Goal: Transaction & Acquisition: Purchase product/service

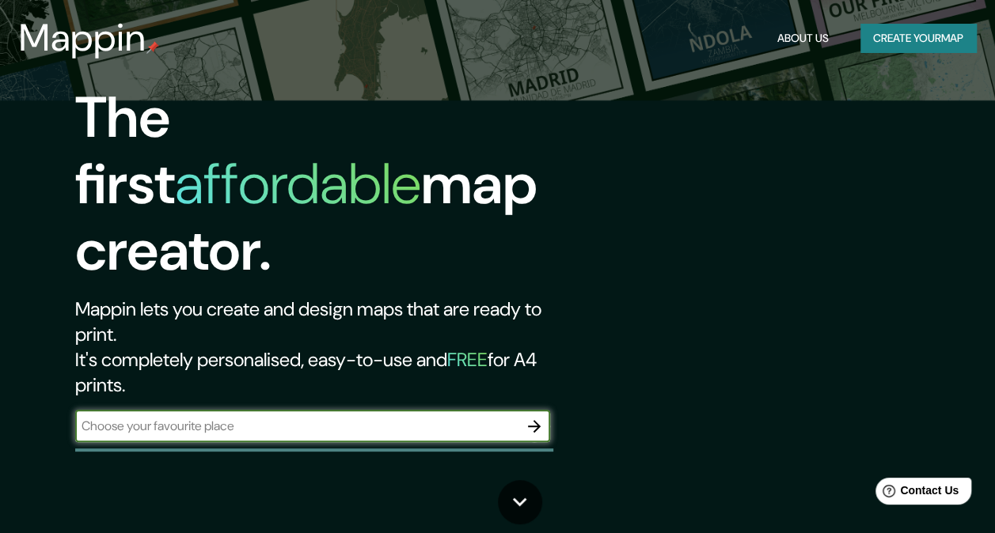
scroll to position [17, 0]
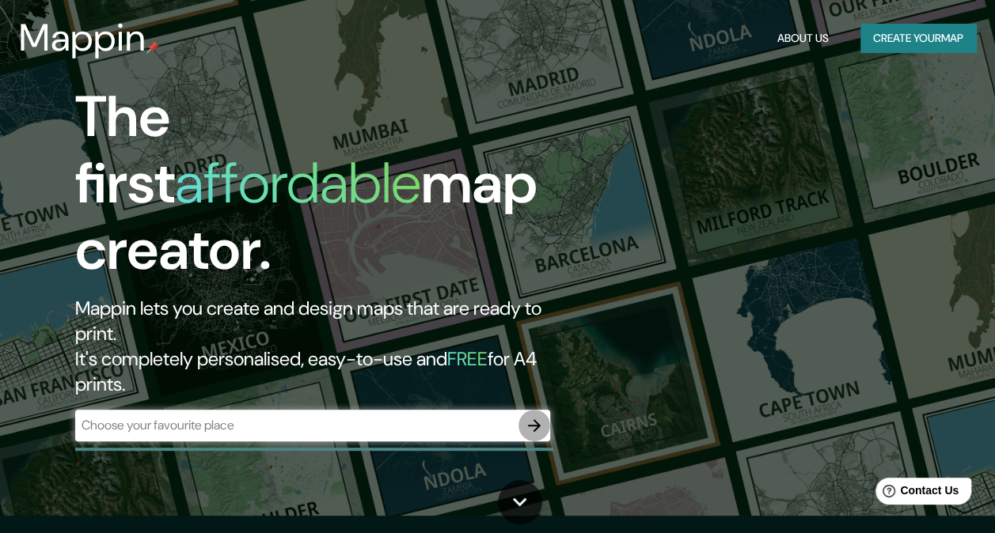
click at [537, 416] on icon "button" at bounding box center [534, 425] width 19 height 19
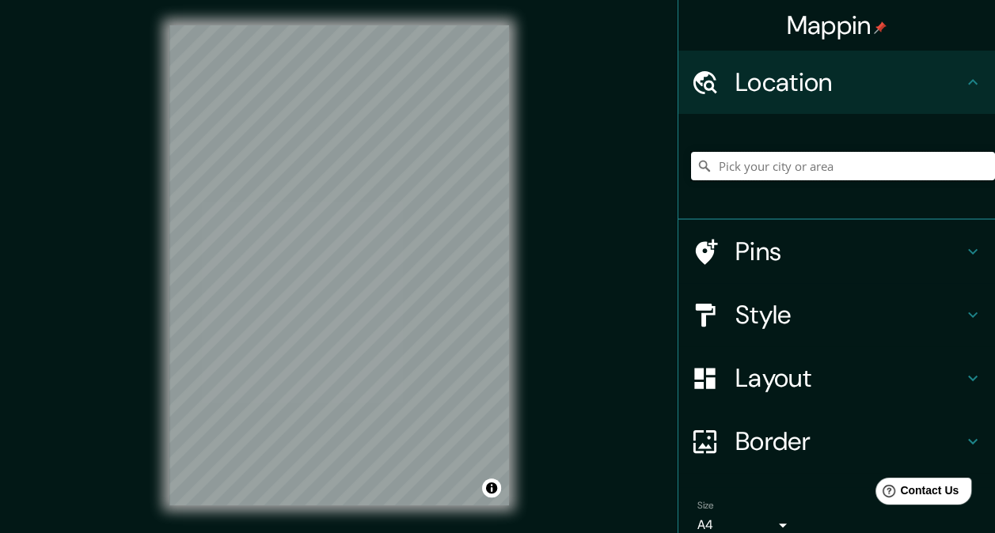
click at [820, 163] on input "Pick your city or area" at bounding box center [843, 166] width 304 height 28
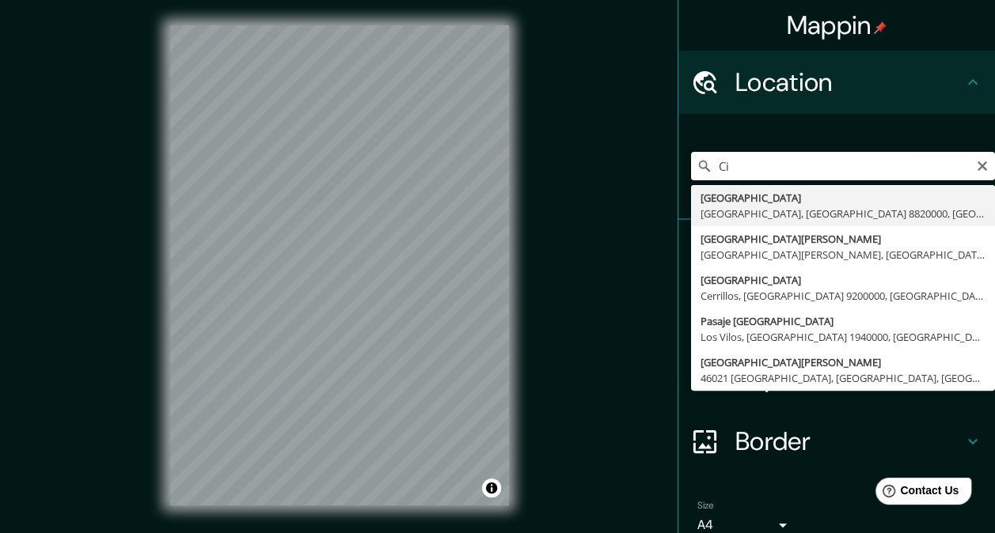
type input "C"
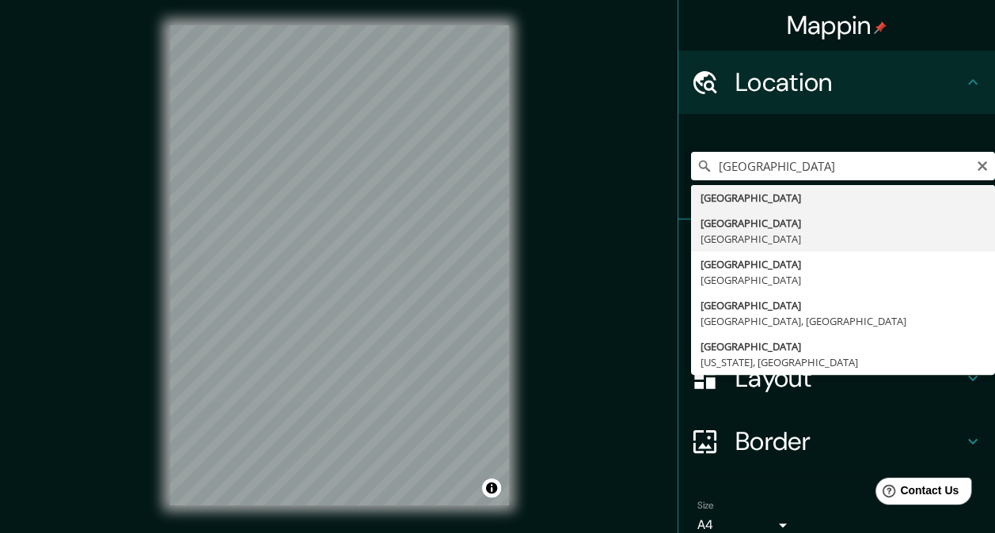
type input "[GEOGRAPHIC_DATA], [GEOGRAPHIC_DATA]"
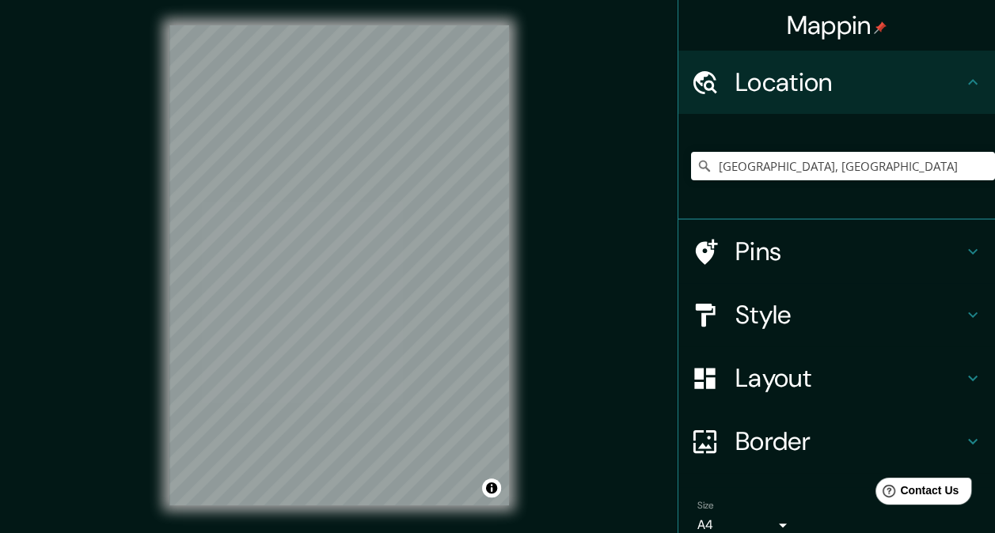
scroll to position [71, 0]
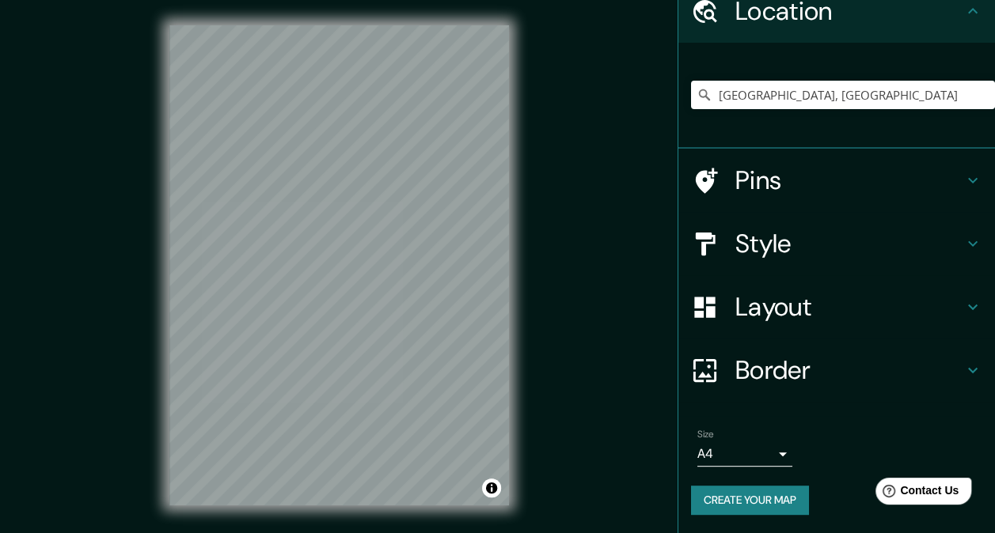
click at [765, 238] on h4 "Style" at bounding box center [849, 244] width 228 height 32
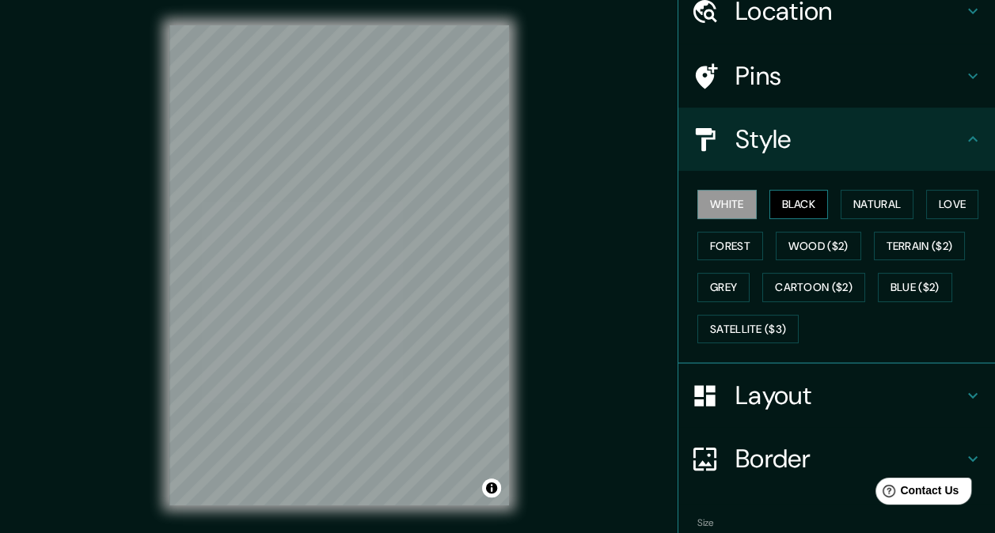
click at [781, 203] on button "Black" at bounding box center [798, 204] width 59 height 29
click at [872, 201] on button "Natural" at bounding box center [877, 204] width 73 height 29
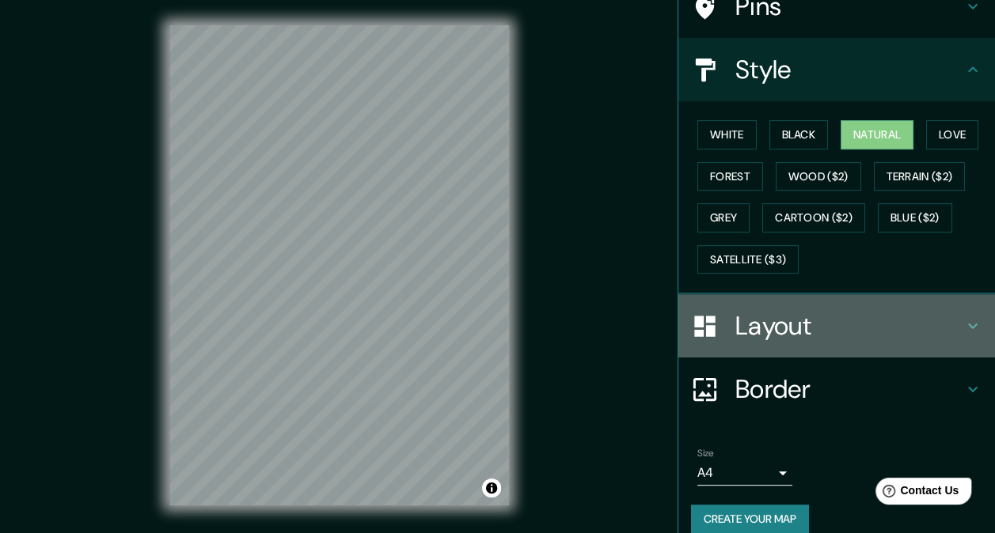
click at [864, 332] on h4 "Layout" at bounding box center [849, 326] width 228 height 32
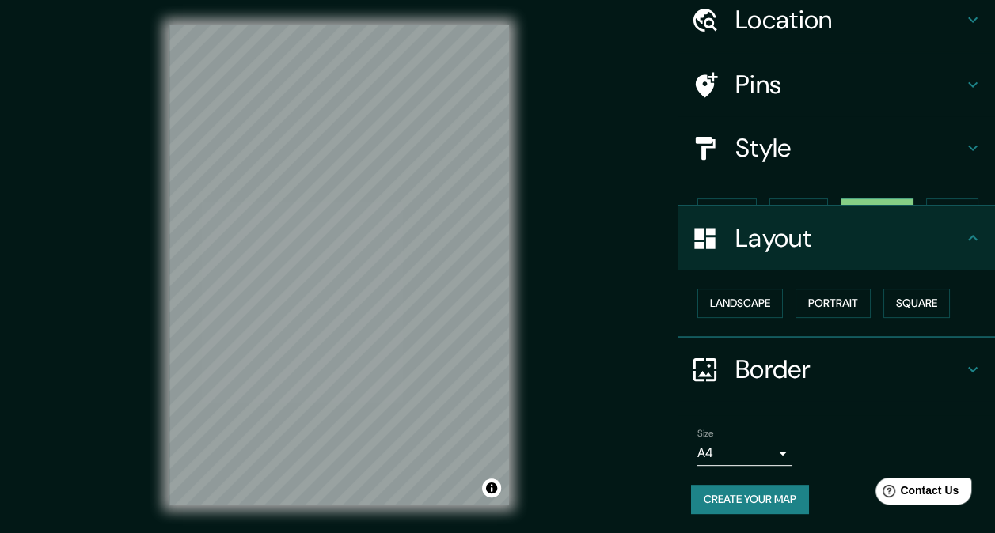
scroll to position [35, 0]
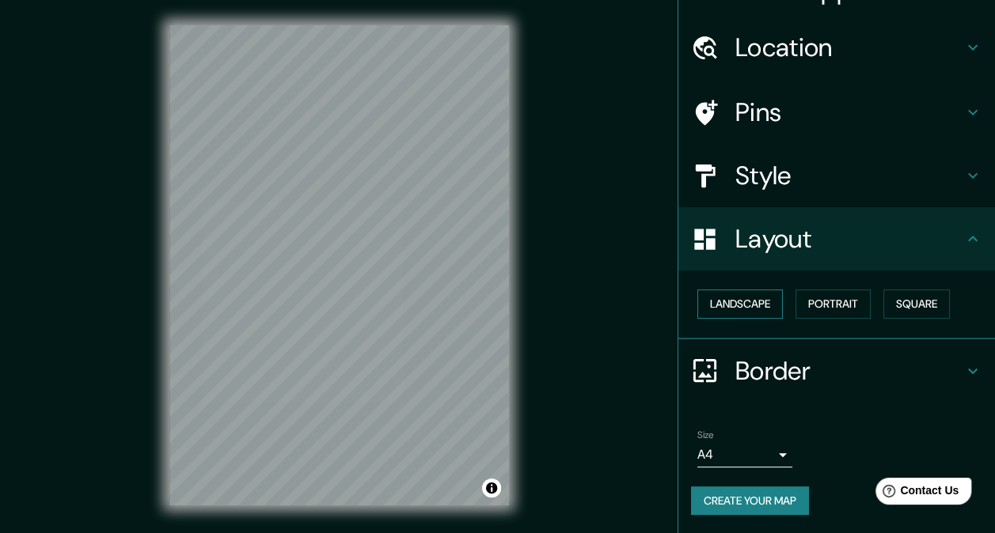
click at [757, 304] on button "Landscape" at bounding box center [739, 304] width 85 height 29
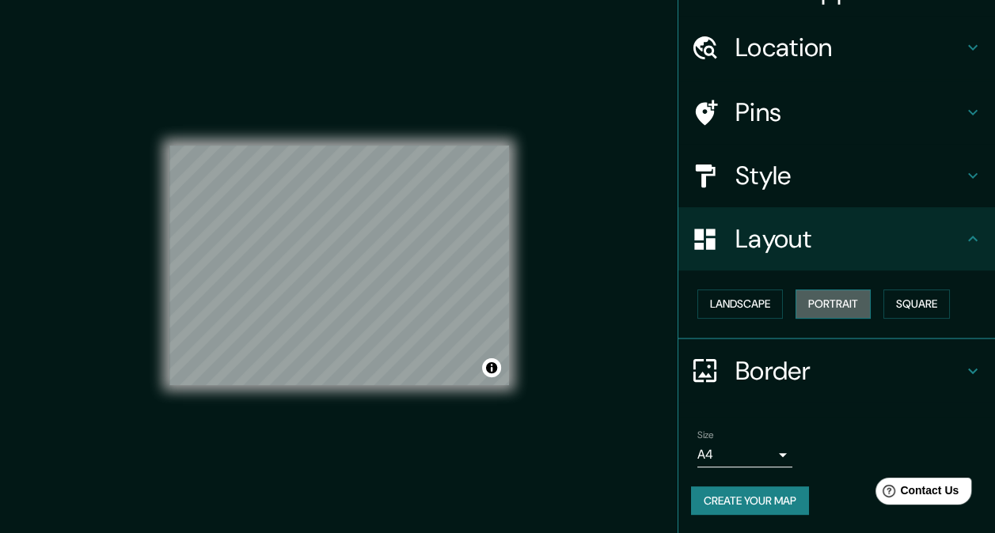
click at [834, 299] on button "Portrait" at bounding box center [832, 304] width 75 height 29
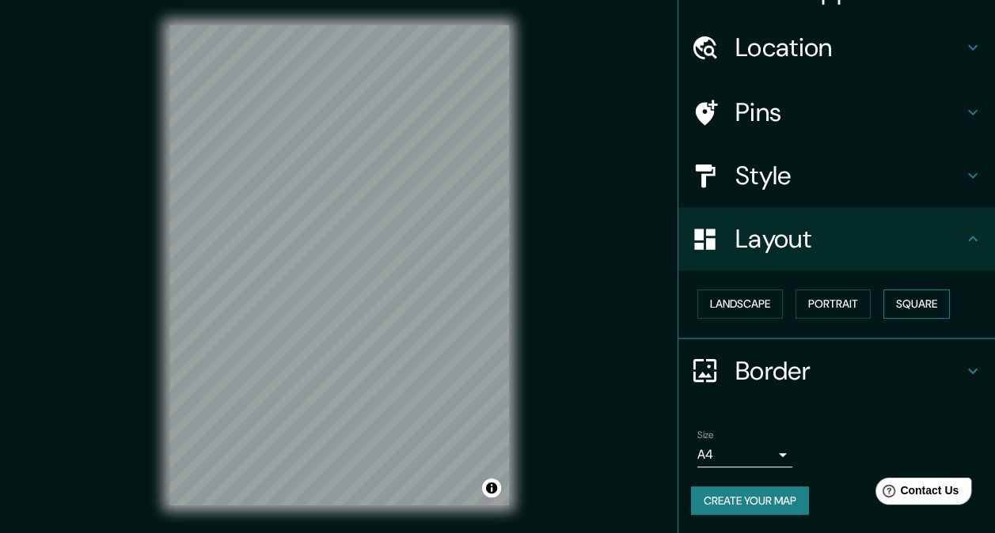
click at [915, 305] on button "Square" at bounding box center [916, 304] width 66 height 29
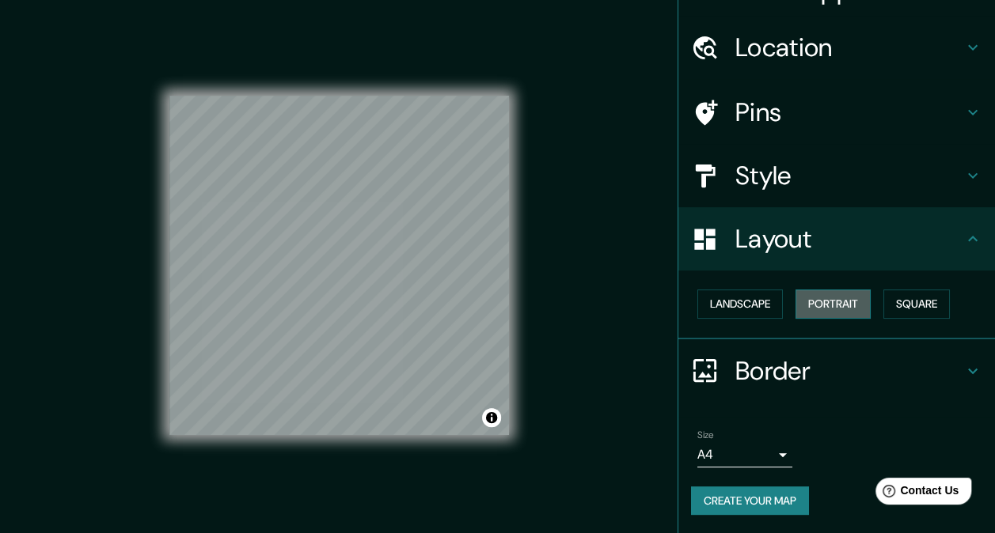
click at [841, 302] on button "Portrait" at bounding box center [832, 304] width 75 height 29
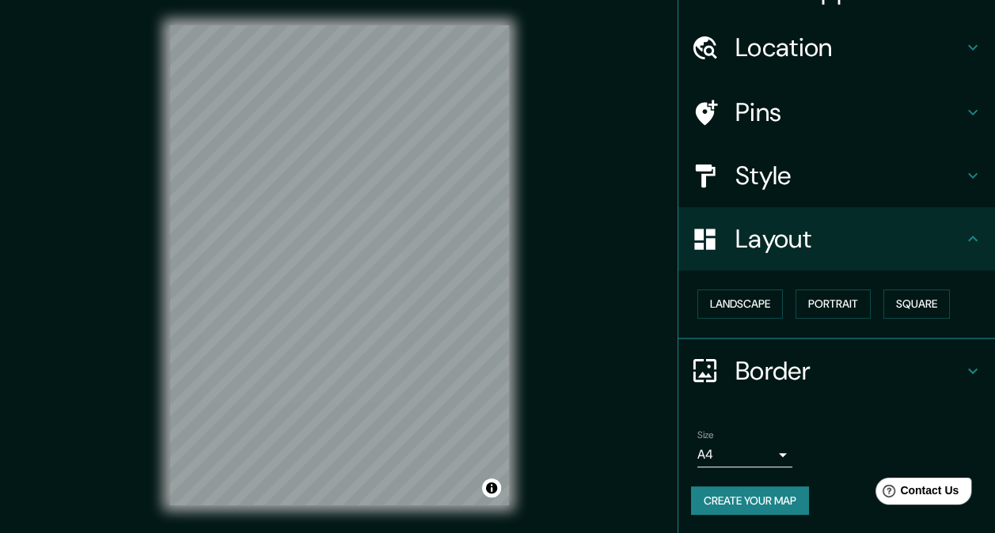
click at [853, 367] on h4 "Border" at bounding box center [849, 371] width 228 height 32
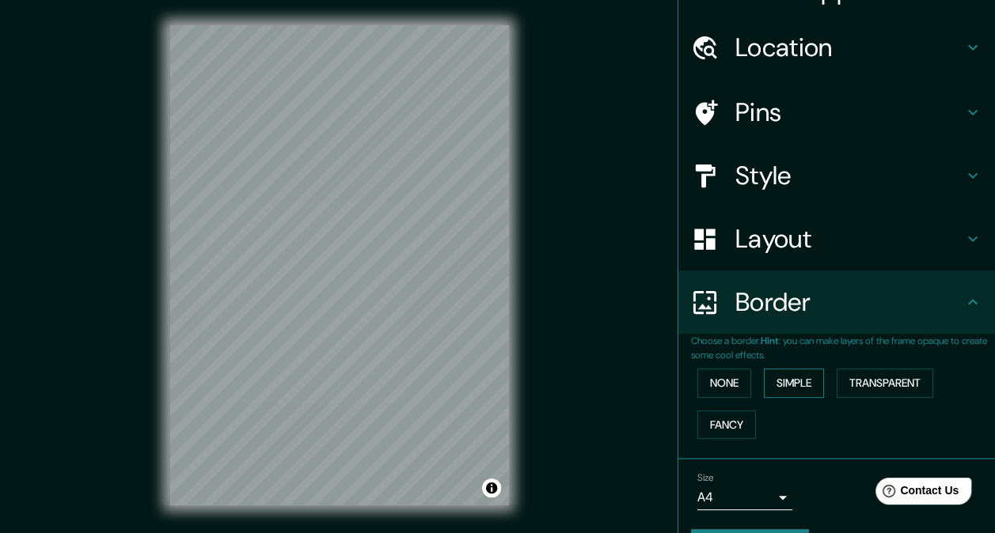
click at [791, 385] on button "Simple" at bounding box center [794, 383] width 60 height 29
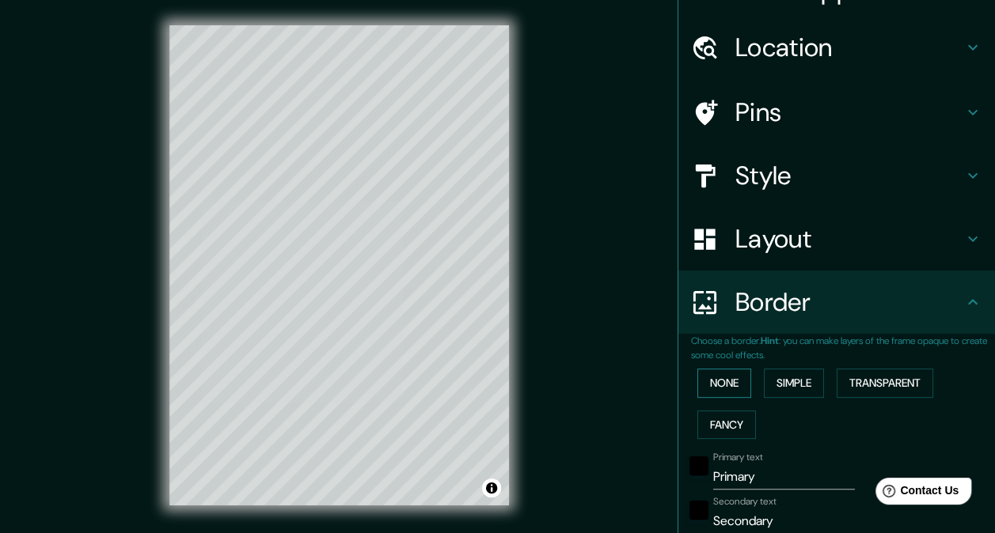
click at [725, 385] on button "None" at bounding box center [724, 383] width 54 height 29
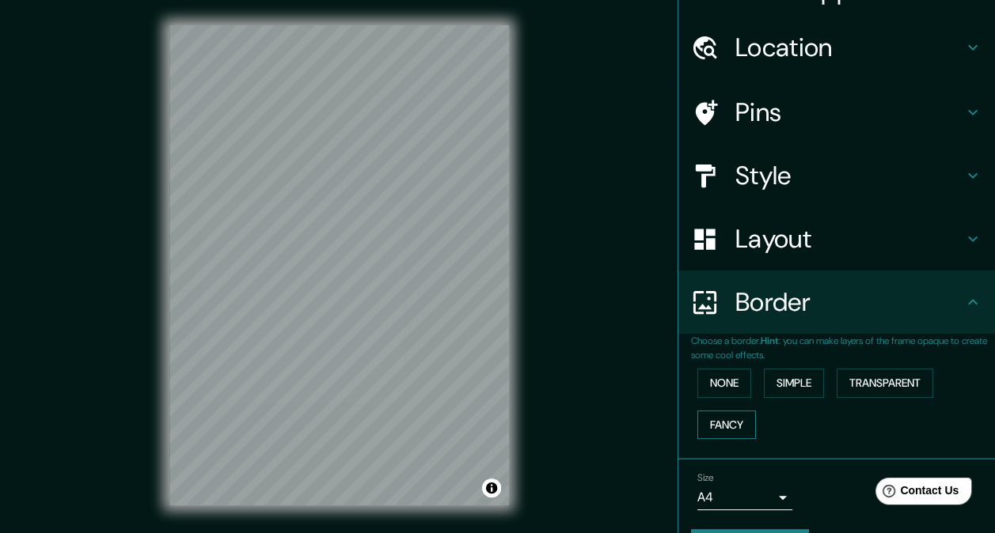
click at [724, 421] on button "Fancy" at bounding box center [726, 425] width 59 height 29
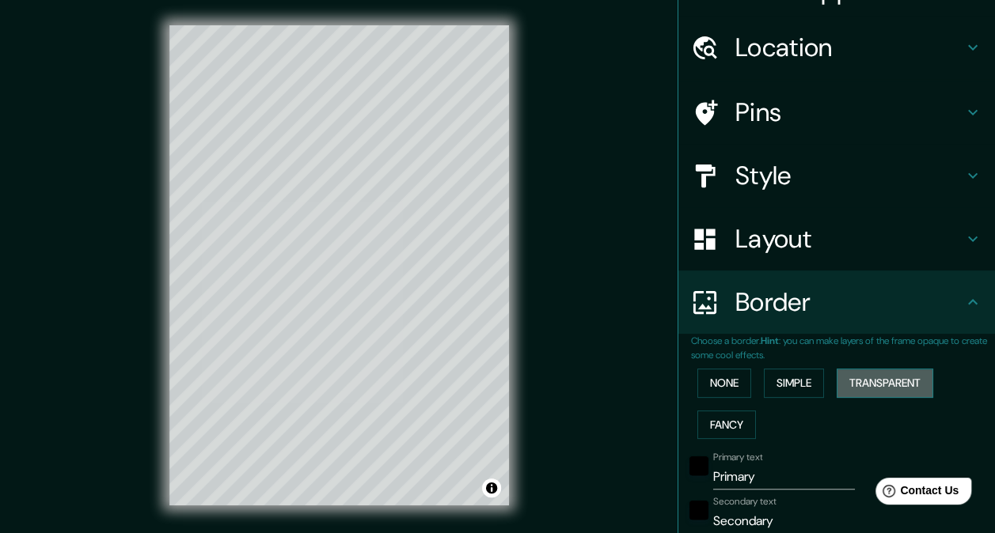
click at [880, 385] on button "Transparent" at bounding box center [885, 383] width 97 height 29
click at [727, 377] on button "None" at bounding box center [724, 383] width 54 height 29
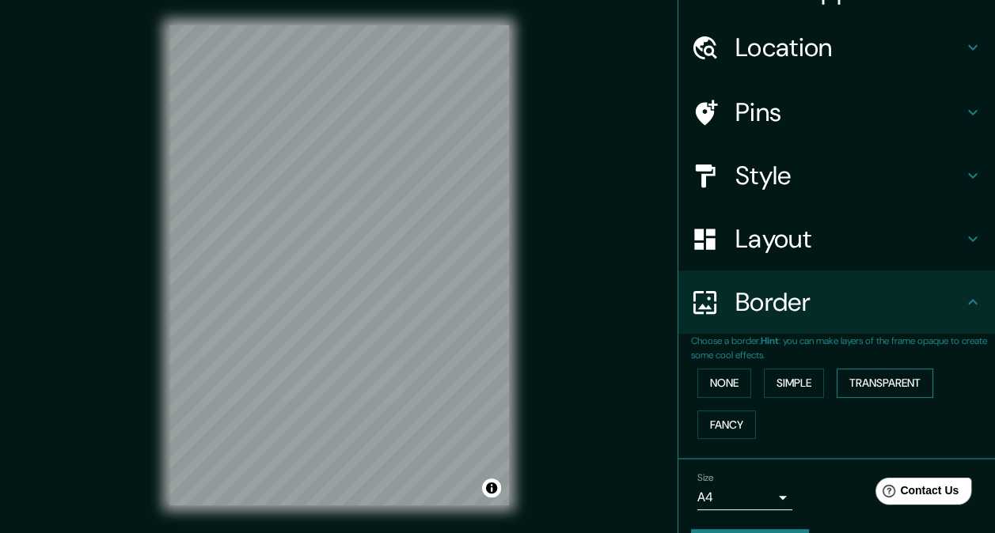
click at [868, 379] on button "Transparent" at bounding box center [885, 383] width 97 height 29
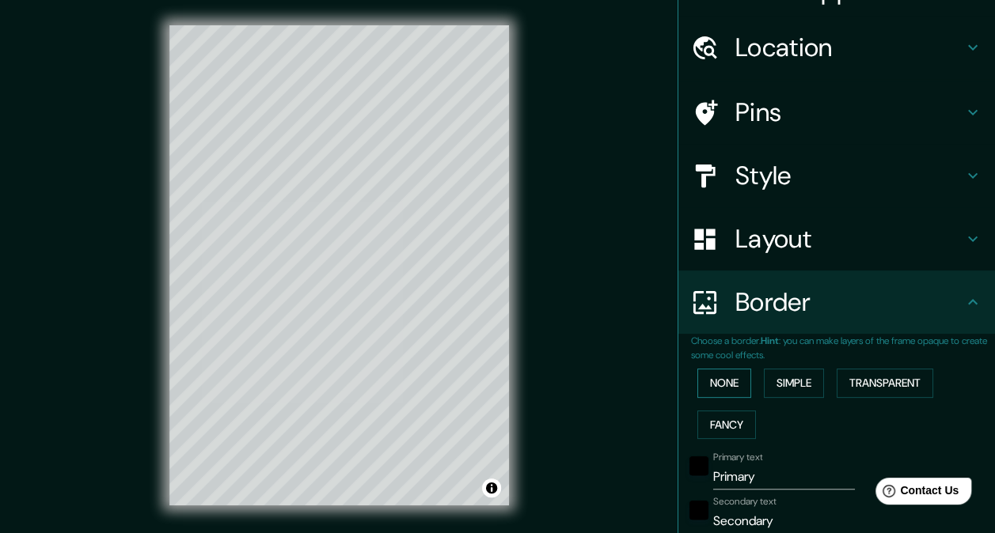
click at [697, 375] on button "None" at bounding box center [724, 383] width 54 height 29
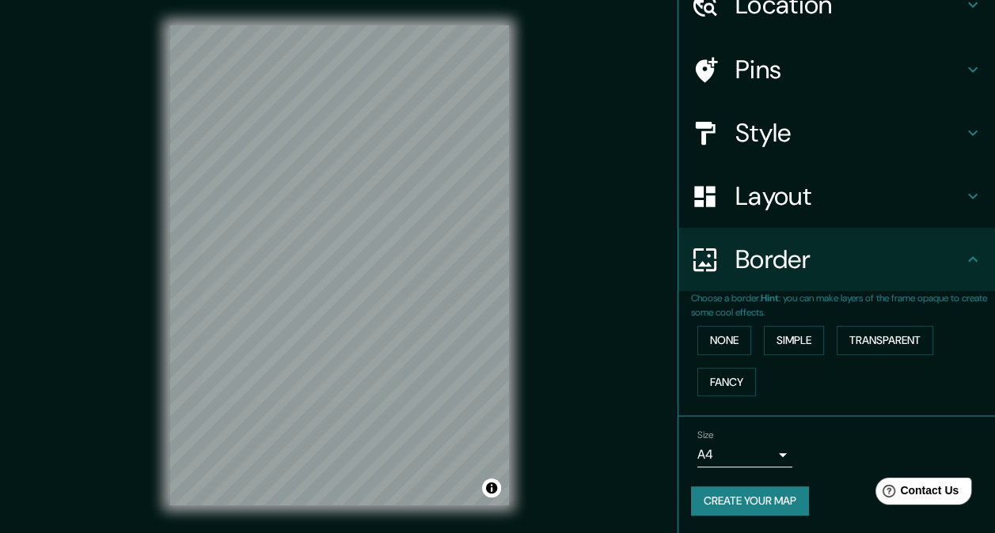
scroll to position [0, 0]
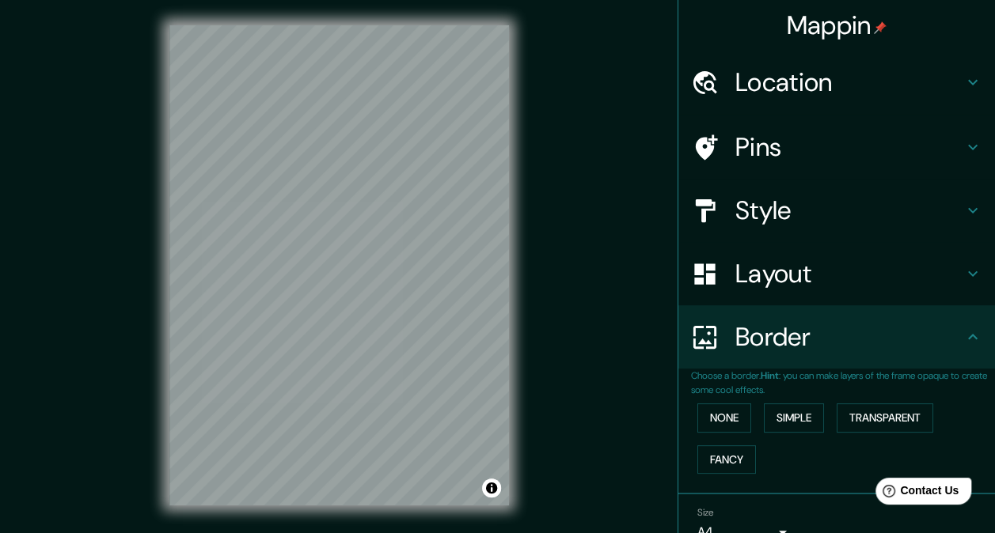
click at [748, 271] on h4 "Layout" at bounding box center [849, 274] width 228 height 32
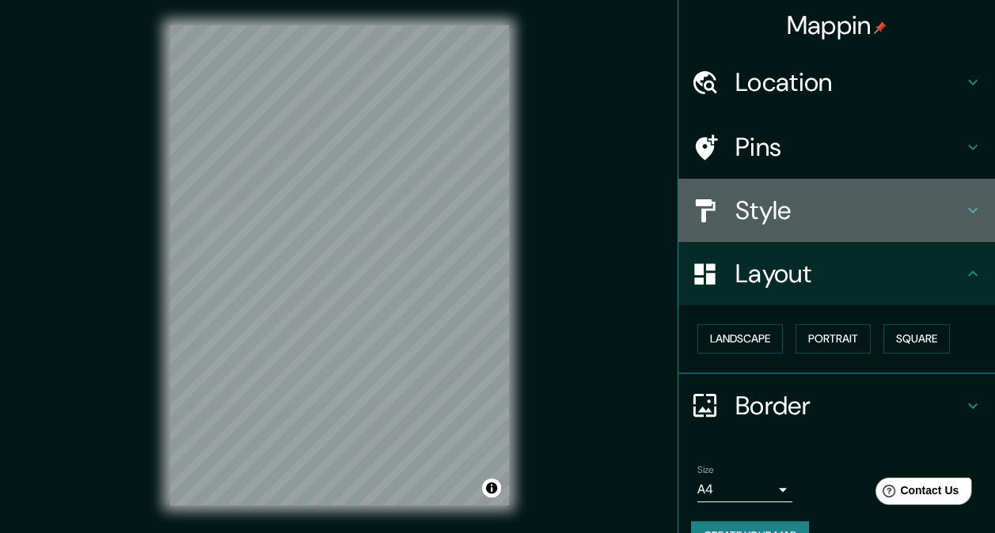
click at [784, 199] on h4 "Style" at bounding box center [849, 211] width 228 height 32
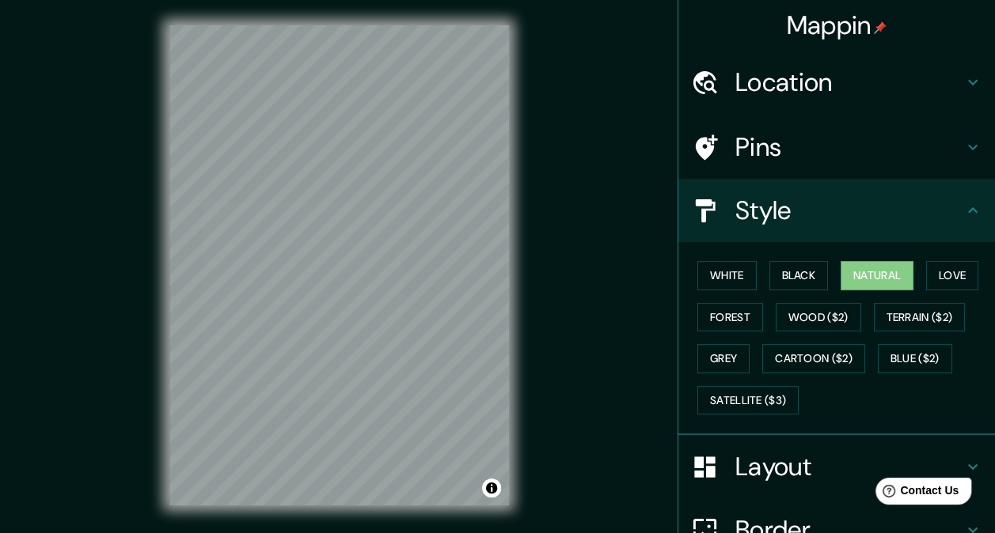
click at [767, 141] on h4 "Pins" at bounding box center [849, 147] width 228 height 32
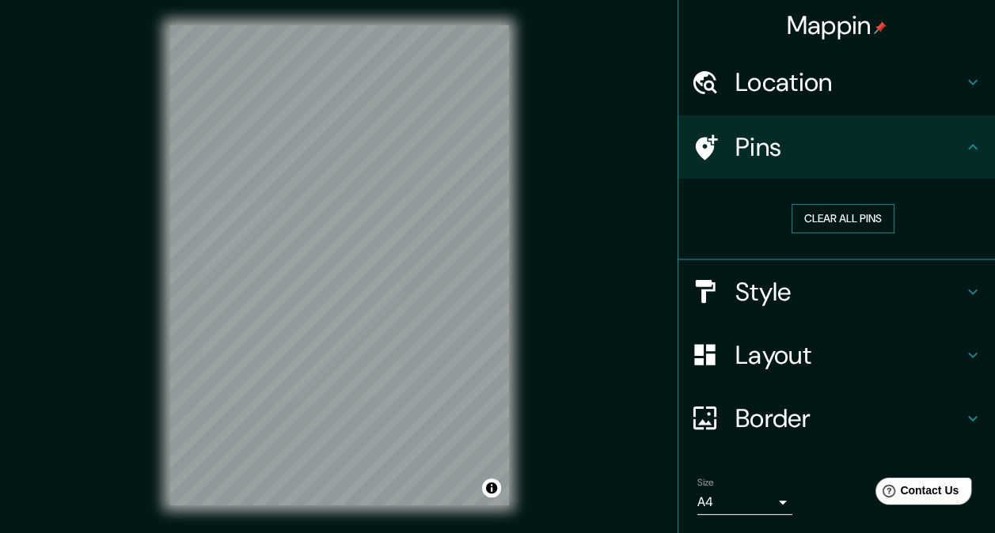
click at [815, 215] on button "Clear all pins" at bounding box center [842, 218] width 103 height 29
click at [766, 148] on h4 "Pins" at bounding box center [849, 147] width 228 height 32
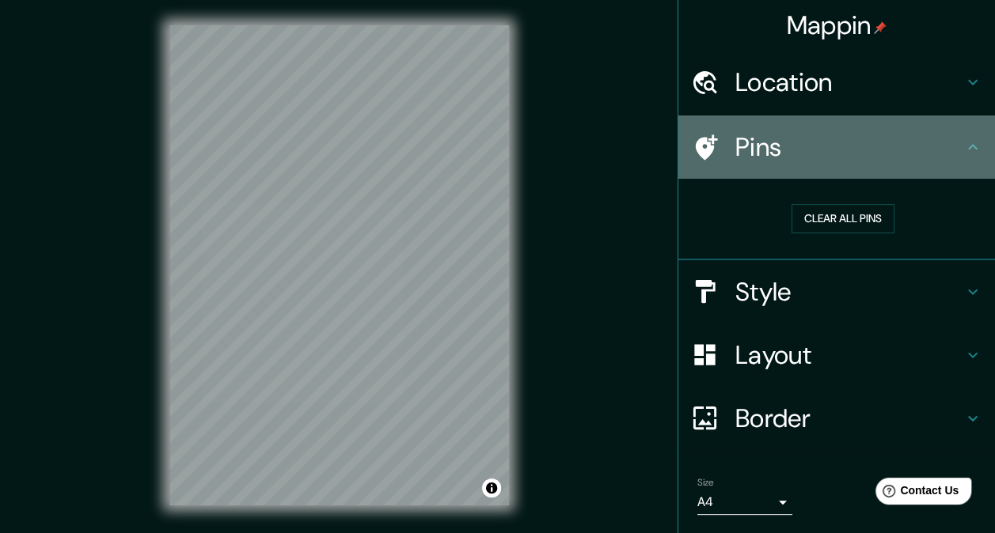
click at [691, 146] on icon at bounding box center [705, 148] width 28 height 28
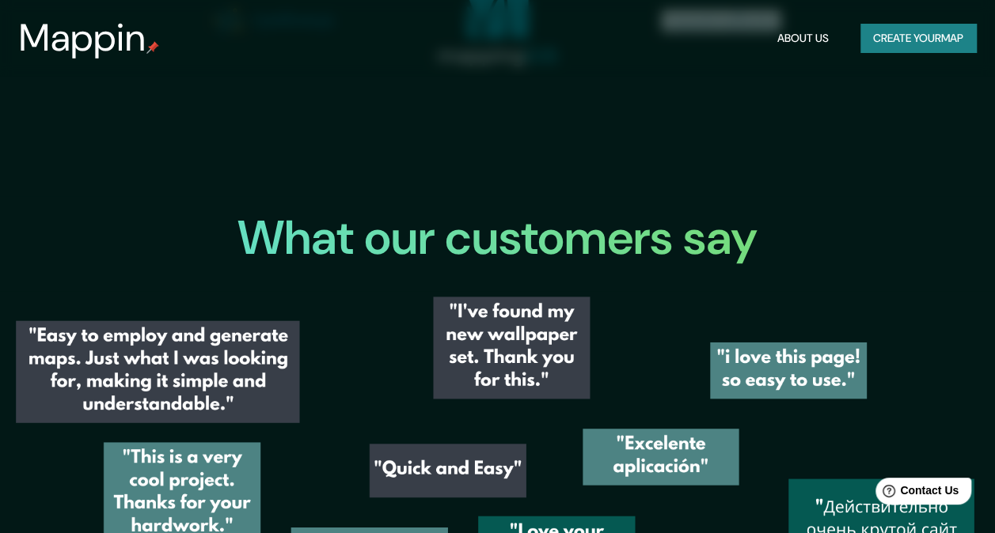
scroll to position [2100, 0]
